Goal: Use online tool/utility: Utilize a website feature to perform a specific function

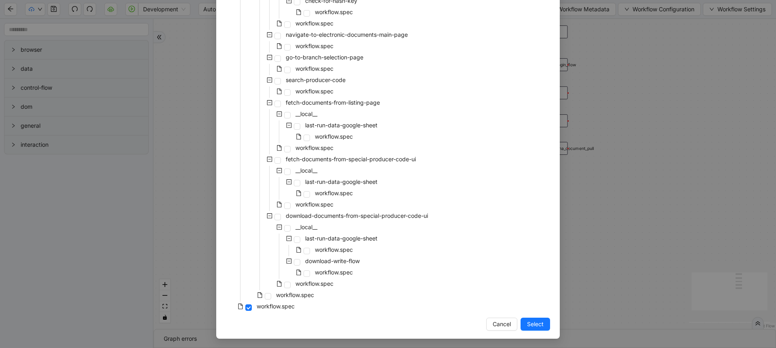
scroll to position [202, 0]
click at [291, 294] on span "workflow.spec" at bounding box center [295, 294] width 38 height 7
click at [523, 328] on button "Select" at bounding box center [536, 323] width 30 height 13
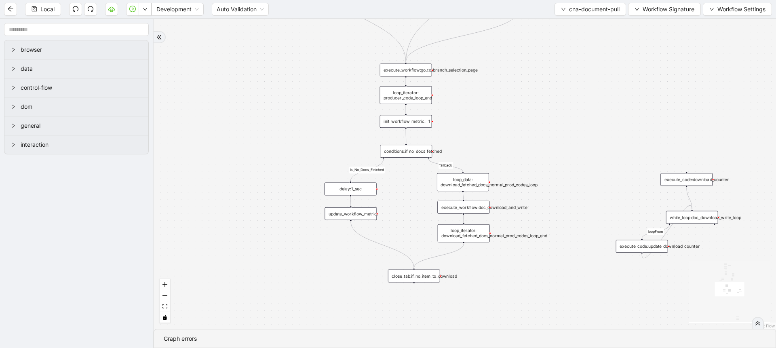
drag, startPoint x: 505, startPoint y: 263, endPoint x: 338, endPoint y: 285, distance: 168.5
click at [338, 285] on div "is_No_Docs_Fetched Not bypassed producer code fallback loopFrom fallback new do…" at bounding box center [465, 174] width 623 height 310
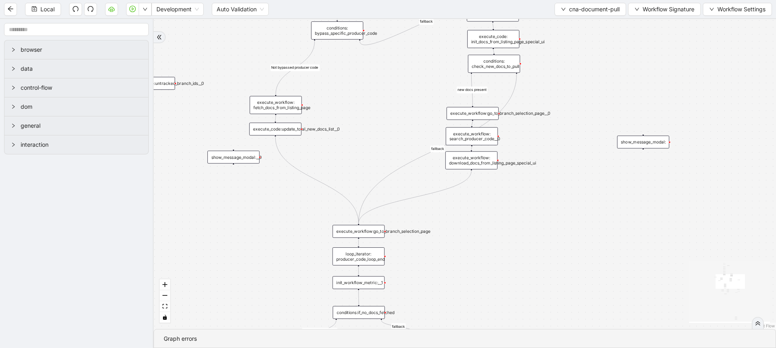
drag, startPoint x: 622, startPoint y: 85, endPoint x: 573, endPoint y: 263, distance: 185.0
click at [573, 263] on div "is_No_Docs_Fetched Not bypassed producer code fallback loopFrom fallback new do…" at bounding box center [465, 174] width 623 height 310
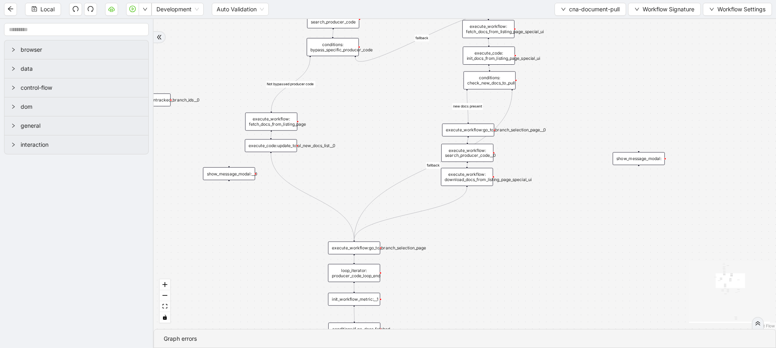
drag, startPoint x: 397, startPoint y: 118, endPoint x: 354, endPoint y: 103, distance: 46.0
click at [401, 102] on div "is_No_Docs_Fetched Not bypassed producer code fallback loopFrom fallback new do…" at bounding box center [465, 174] width 623 height 310
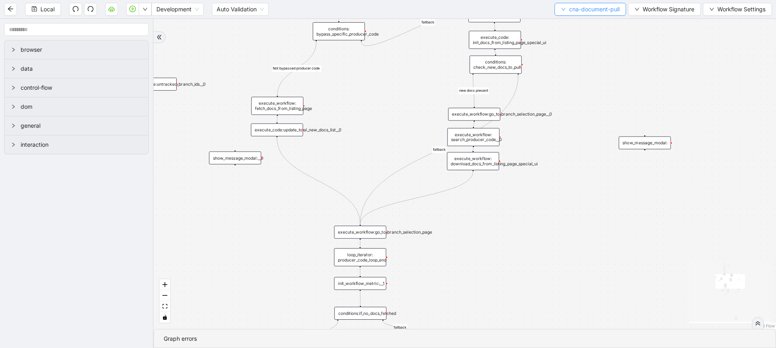
click at [592, 14] on button "cna-document-pull" at bounding box center [591, 9] width 72 height 13
click at [577, 24] on span "Select" at bounding box center [588, 25] width 59 height 9
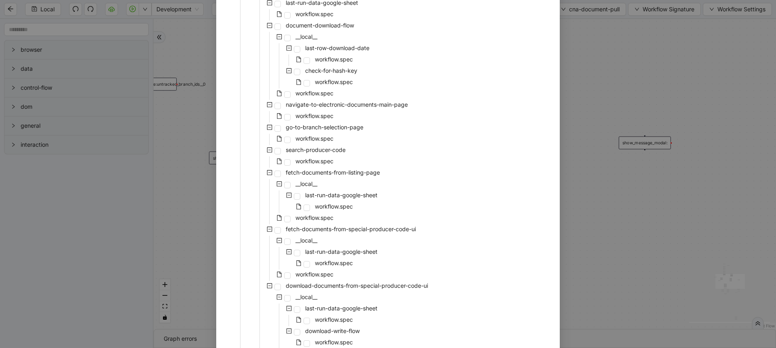
scroll to position [146, 0]
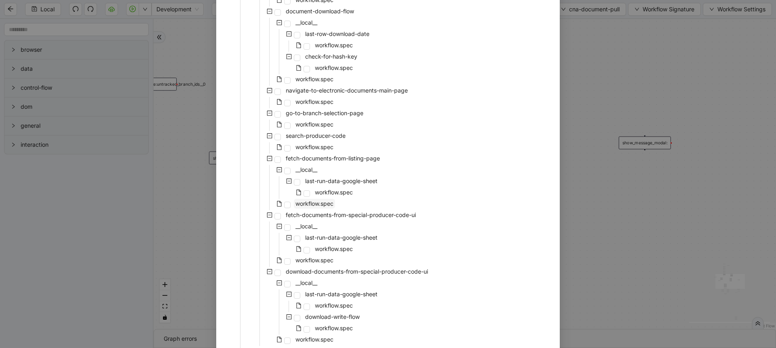
click at [320, 203] on span "workflow.spec" at bounding box center [315, 203] width 38 height 7
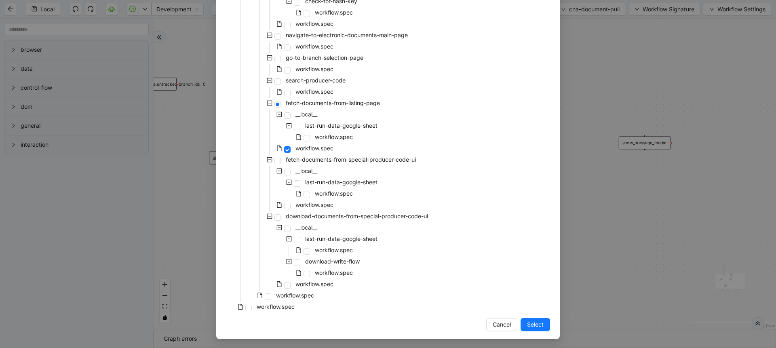
scroll to position [202, 0]
click at [532, 326] on span "Select" at bounding box center [535, 323] width 17 height 9
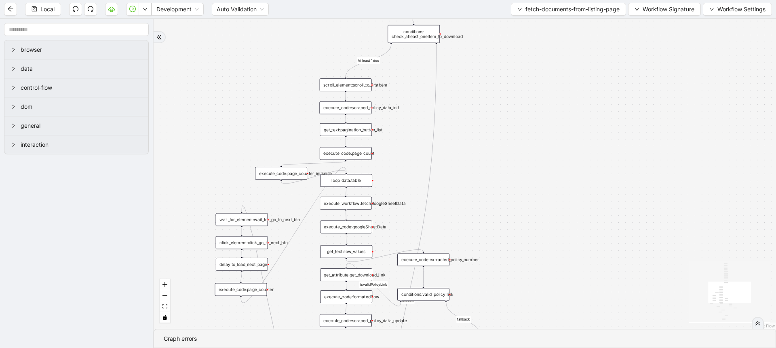
drag, startPoint x: 540, startPoint y: 213, endPoint x: 532, endPoint y: 97, distance: 116.3
click at [532, 97] on div "fallback At least 1 doc newEntry exitFrom fallback isvalidPolicyLink fallback f…" at bounding box center [465, 174] width 623 height 310
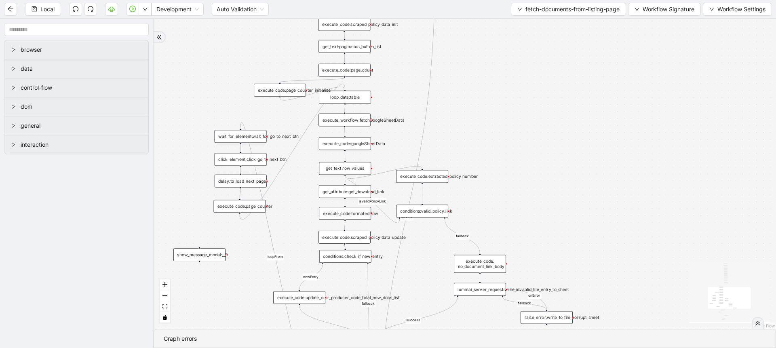
drag, startPoint x: 503, startPoint y: 181, endPoint x: 502, endPoint y: 137, distance: 43.3
click at [502, 137] on div "fallback At least 1 doc newEntry exitFrom fallback isvalidPolicyLink fallback f…" at bounding box center [465, 174] width 623 height 310
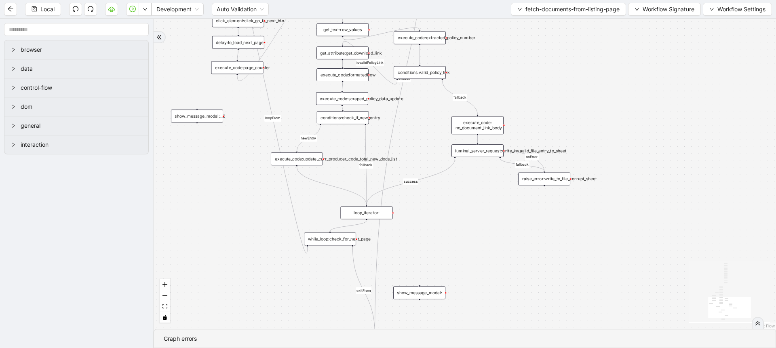
drag, startPoint x: 601, startPoint y: 226, endPoint x: 596, endPoint y: 108, distance: 117.4
click at [596, 108] on div "fallback At least 1 doc newEntry exitFrom fallback isvalidPolicyLink fallback f…" at bounding box center [465, 174] width 623 height 310
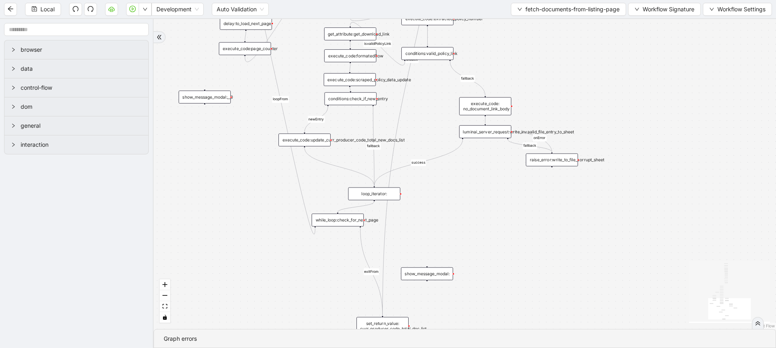
drag, startPoint x: 472, startPoint y: 264, endPoint x: 475, endPoint y: 256, distance: 8.2
click at [475, 256] on div "fallback At least 1 doc newEntry exitFrom fallback isvalidPolicyLink fallback f…" at bounding box center [465, 174] width 623 height 310
click at [482, 133] on div "luminai_server_request:write_invaalid_file_entry_to_sheet" at bounding box center [485, 131] width 52 height 13
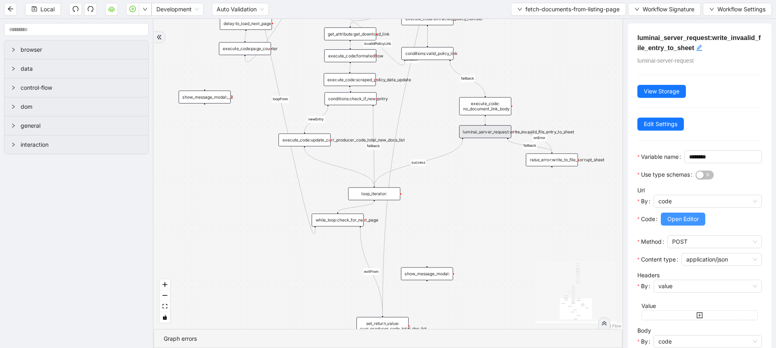
click at [693, 224] on span "Open Editor" at bounding box center [683, 219] width 32 height 9
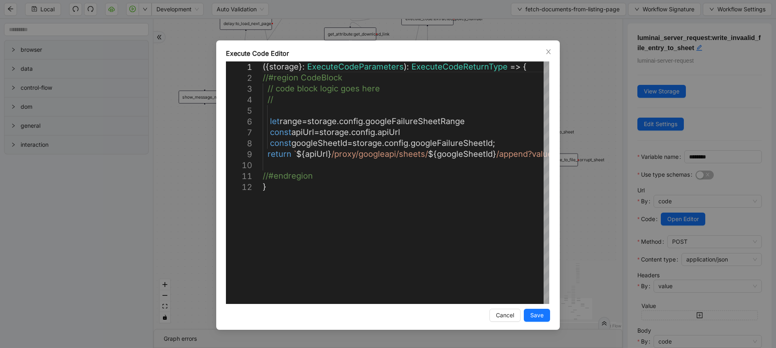
click at [598, 213] on div "**********" at bounding box center [388, 174] width 776 height 348
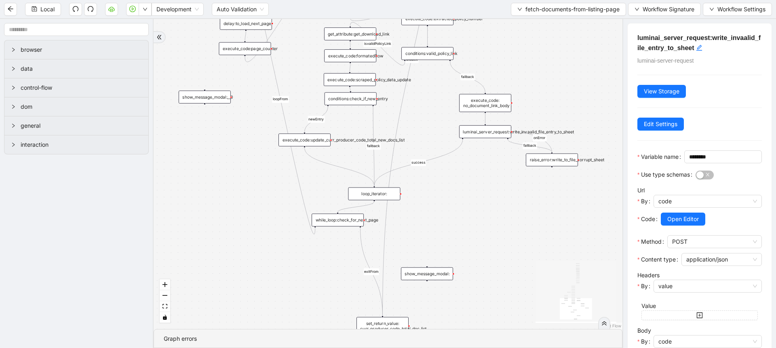
click at [459, 99] on div "execute_code: no_document_link_body" at bounding box center [485, 103] width 52 height 18
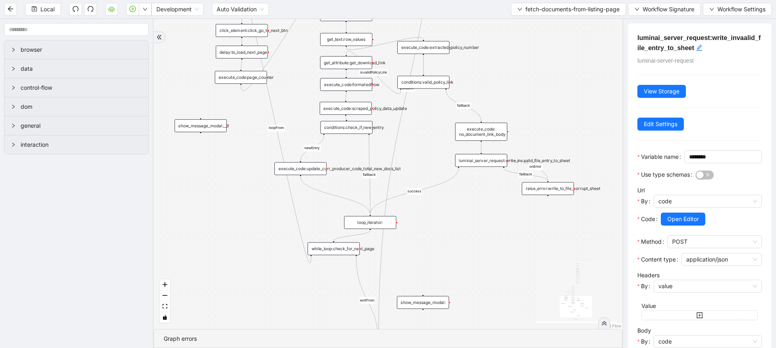
drag, startPoint x: 425, startPoint y: 89, endPoint x: 413, endPoint y: 136, distance: 48.3
click at [419, 134] on div "fallback At least 1 doc newEntry exitFrom fallback isvalidPolicyLink fallback f…" at bounding box center [388, 174] width 469 height 310
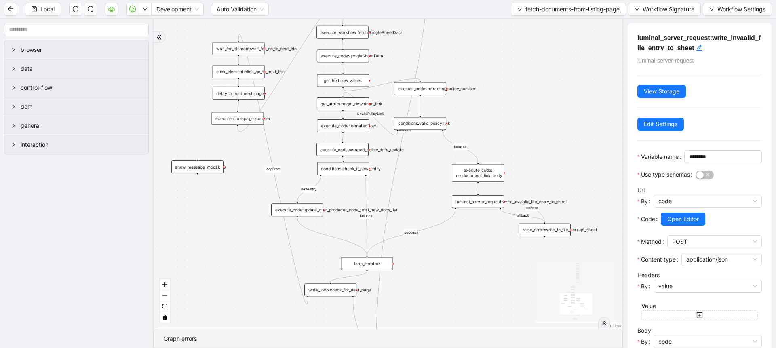
drag, startPoint x: 391, startPoint y: 35, endPoint x: 391, endPoint y: 78, distance: 42.9
click at [391, 78] on div "fallback At least 1 doc newEntry exitFrom fallback isvalidPolicyLink fallback f…" at bounding box center [388, 174] width 469 height 310
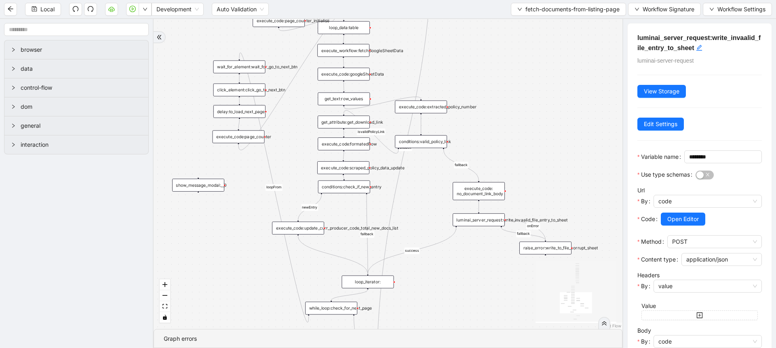
click at [344, 53] on div "execute_workflow:fetchGoogleSheetData" at bounding box center [343, 50] width 52 height 13
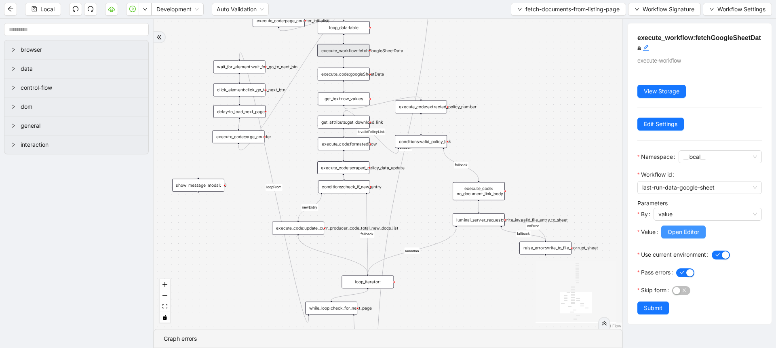
click at [696, 234] on span "Open Editor" at bounding box center [684, 232] width 32 height 9
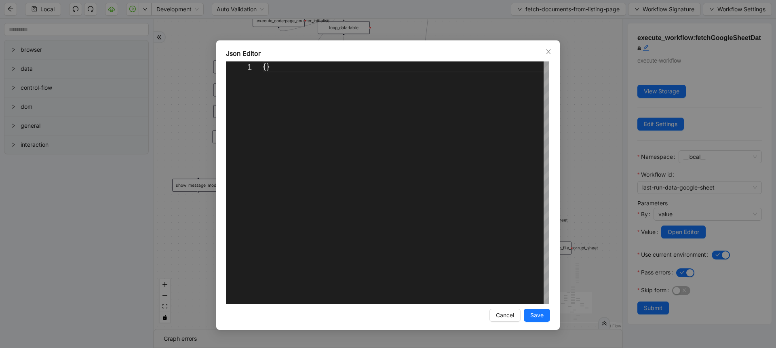
click at [564, 125] on div "Json Editor 1 {} ** Enter to Rename, Shift+Enter to Preview Cancel Save" at bounding box center [388, 174] width 776 height 348
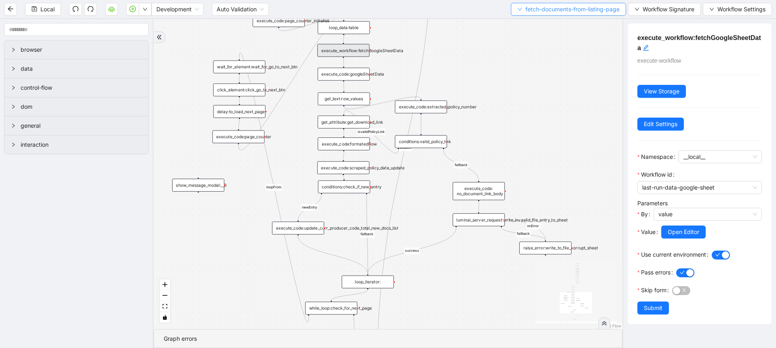
click at [564, 15] on button "fetch-documents-from-listing-page" at bounding box center [568, 9] width 115 height 13
click at [557, 21] on span "Select" at bounding box center [565, 25] width 103 height 9
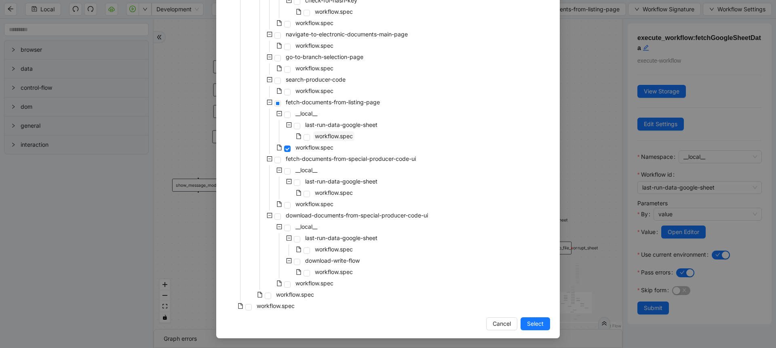
click at [335, 134] on span "workflow.spec" at bounding box center [334, 136] width 38 height 7
click at [531, 329] on button "Select" at bounding box center [536, 323] width 30 height 13
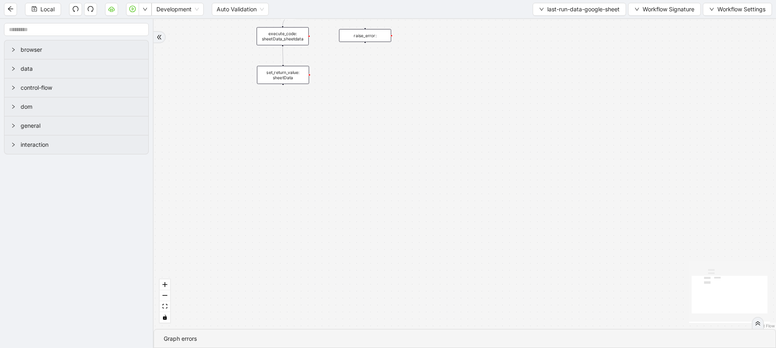
drag, startPoint x: 443, startPoint y: 148, endPoint x: 422, endPoint y: 201, distance: 56.8
click at [440, 209] on div "success trigger raise_error: luminai_server_request:last_run_data_google_sheet …" at bounding box center [465, 174] width 623 height 310
drag, startPoint x: 471, startPoint y: 91, endPoint x: 476, endPoint y: 163, distance: 71.3
click at [476, 163] on div "success trigger raise_error: luminai_server_request:last_run_data_google_sheet …" at bounding box center [465, 174] width 623 height 310
click at [306, 132] on div "luminai_server_request:last_run_data_google_sheet" at bounding box center [318, 130] width 52 height 13
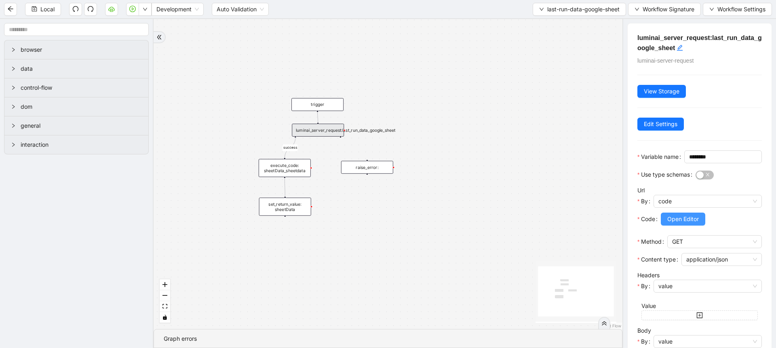
click at [686, 224] on span "Open Editor" at bounding box center [683, 219] width 32 height 9
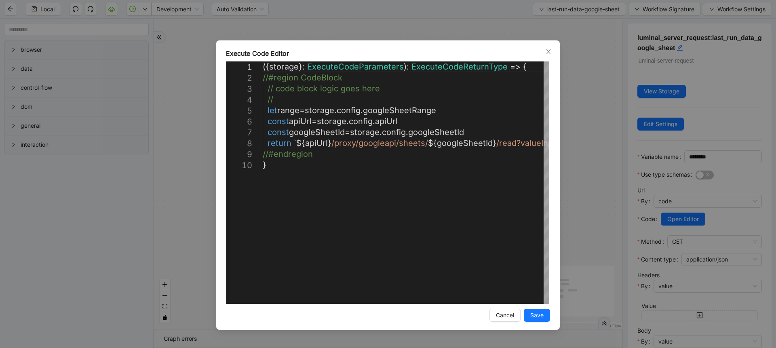
click at [618, 94] on div "**********" at bounding box center [388, 174] width 776 height 348
